Goal: Information Seeking & Learning: Learn about a topic

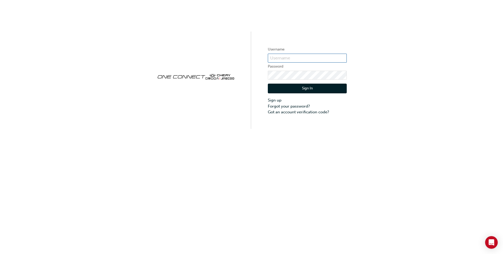
type input "CHAU0688"
click at [304, 86] on button "Sign In" at bounding box center [307, 89] width 79 height 10
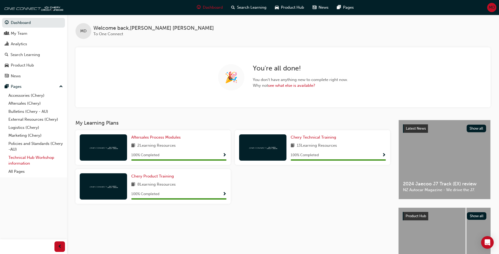
click at [35, 156] on link "Technical Hub Workshop information" at bounding box center [35, 161] width 59 height 14
